Goal: Navigation & Orientation: Find specific page/section

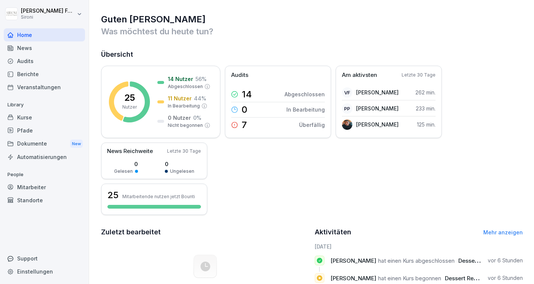
click at [48, 76] on div "Berichte" at bounding box center [44, 74] width 81 height 13
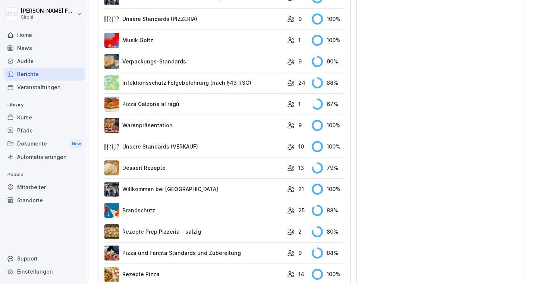
scroll to position [527, 0]
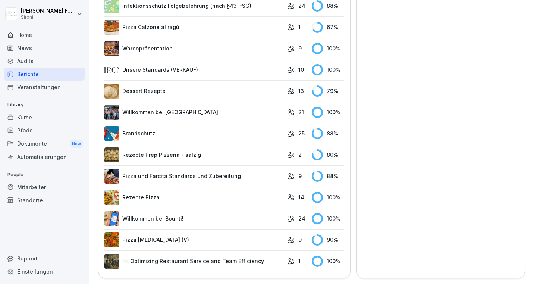
click at [209, 244] on link "Pizza [MEDICAL_DATA] (V)" at bounding box center [193, 239] width 179 height 15
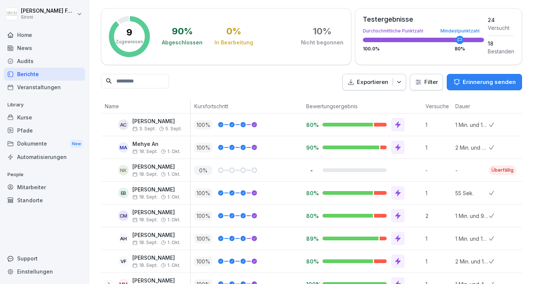
scroll to position [31, 0]
click at [39, 115] on div "Kurse" at bounding box center [44, 117] width 81 height 13
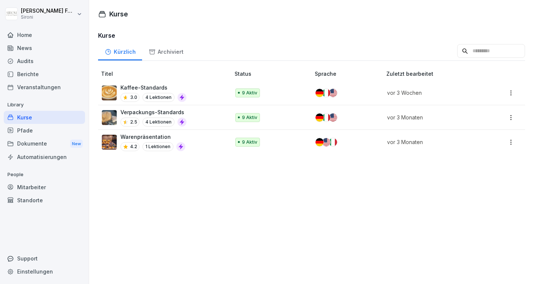
click at [67, 35] on div "Home" at bounding box center [44, 34] width 81 height 13
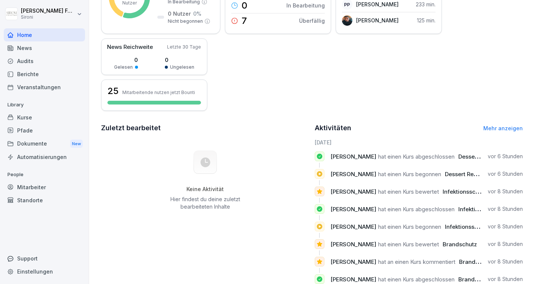
scroll to position [123, 0]
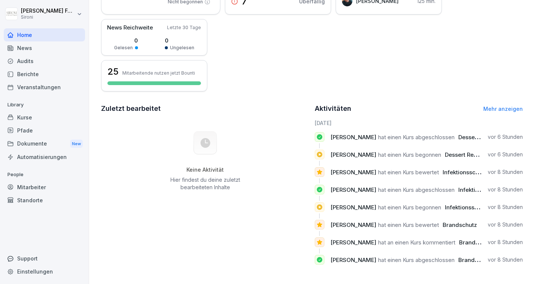
click at [44, 129] on div "Pfade" at bounding box center [44, 130] width 81 height 13
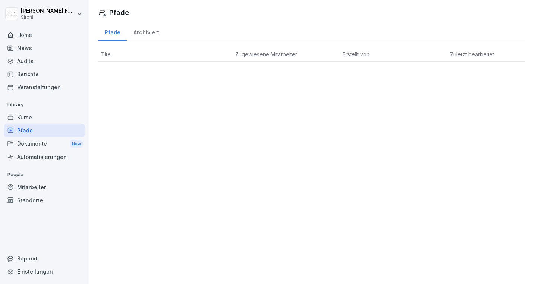
click at [37, 190] on div "Mitarbeiter" at bounding box center [44, 187] width 81 height 13
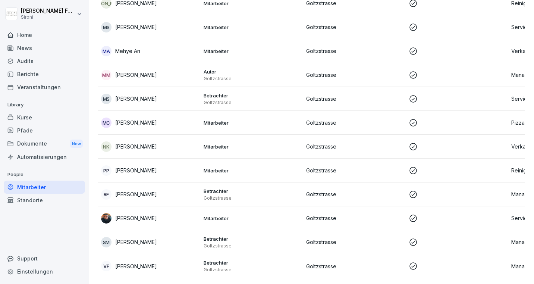
click at [56, 200] on div "Standorte" at bounding box center [44, 200] width 81 height 13
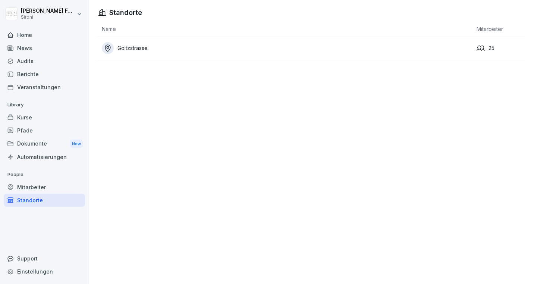
click at [57, 73] on div "Berichte" at bounding box center [44, 74] width 81 height 13
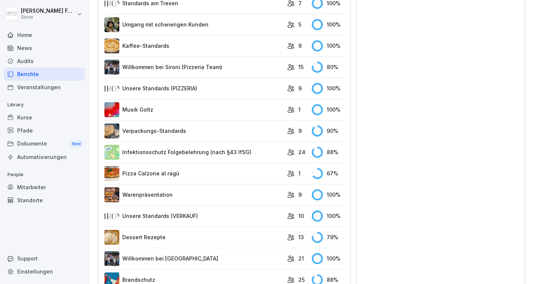
scroll to position [414, 0]
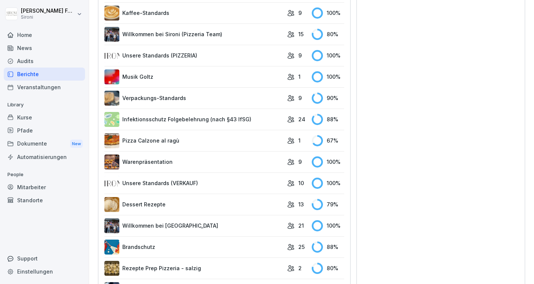
click at [182, 79] on link "Musik Goltz" at bounding box center [193, 76] width 179 height 15
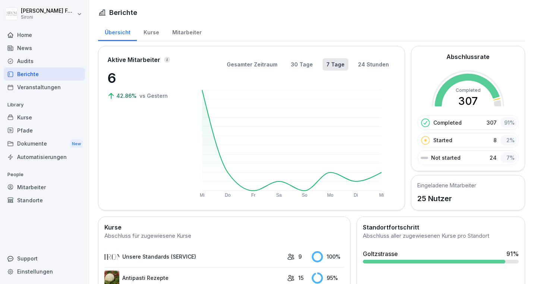
click at [42, 85] on div "Veranstaltungen" at bounding box center [44, 87] width 81 height 13
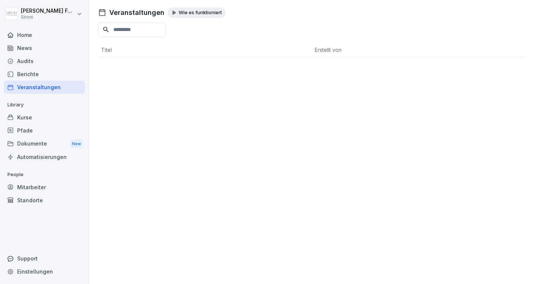
click at [32, 59] on div "Audits" at bounding box center [44, 60] width 81 height 13
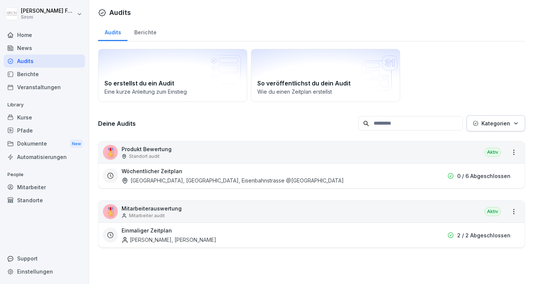
click at [219, 180] on div "[GEOGRAPHIC_DATA], [GEOGRAPHIC_DATA], Eisenbahnstrasse @[GEOGRAPHIC_DATA]" at bounding box center [233, 180] width 222 height 8
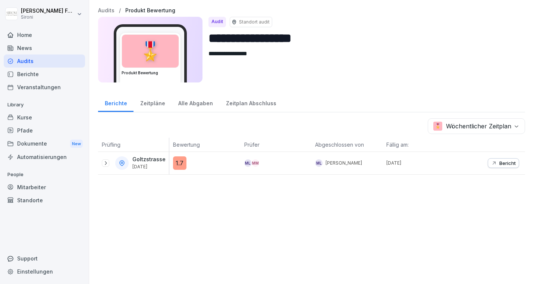
click at [454, 168] on div "Bericht" at bounding box center [489, 163] width 71 height 22
click at [104, 161] on icon at bounding box center [106, 163] width 6 height 6
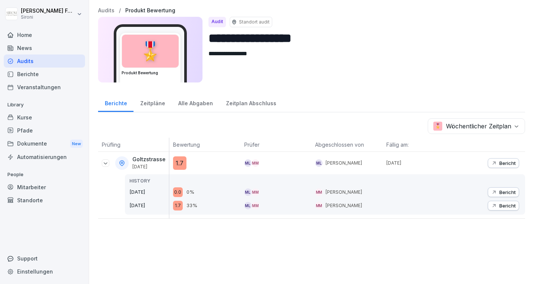
click at [59, 34] on div "Home" at bounding box center [44, 34] width 81 height 13
